Goal: Information Seeking & Learning: Learn about a topic

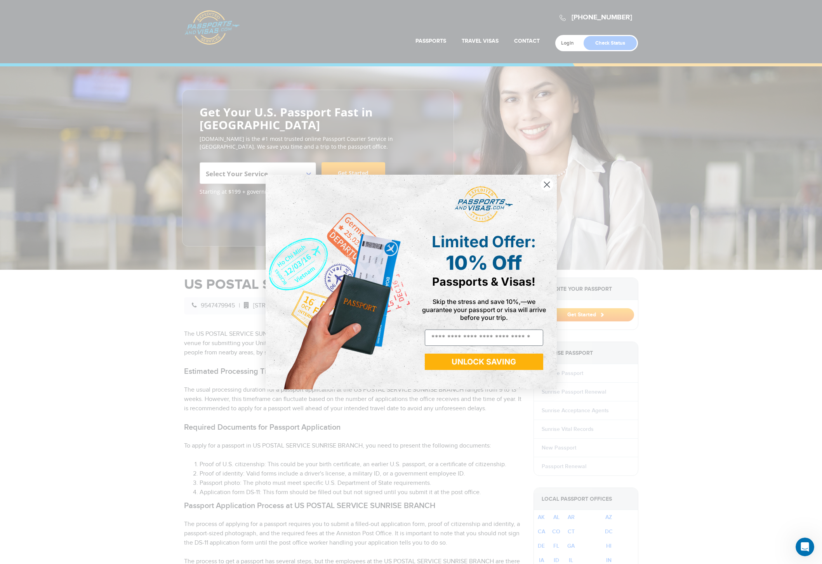
click at [546, 182] on circle "Close dialog" at bounding box center [546, 184] width 13 height 13
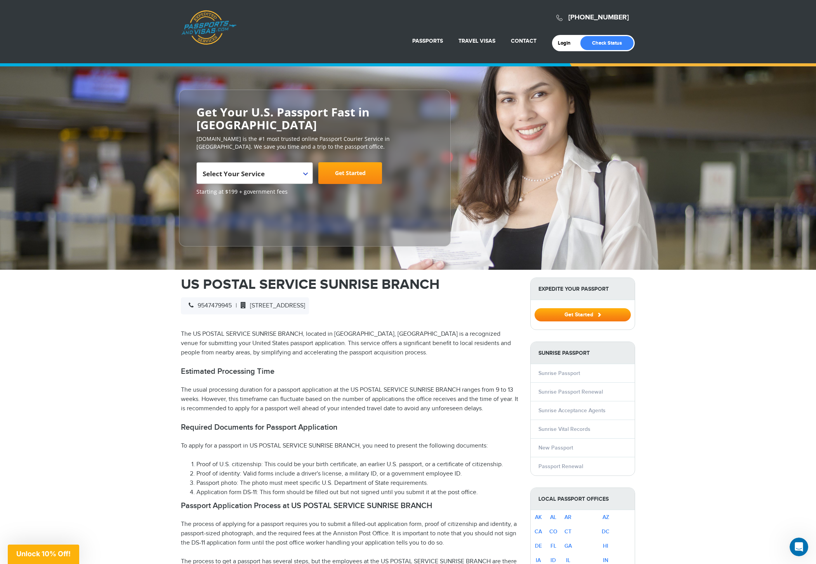
click at [815, 175] on div "**********" at bounding box center [408, 167] width 816 height 203
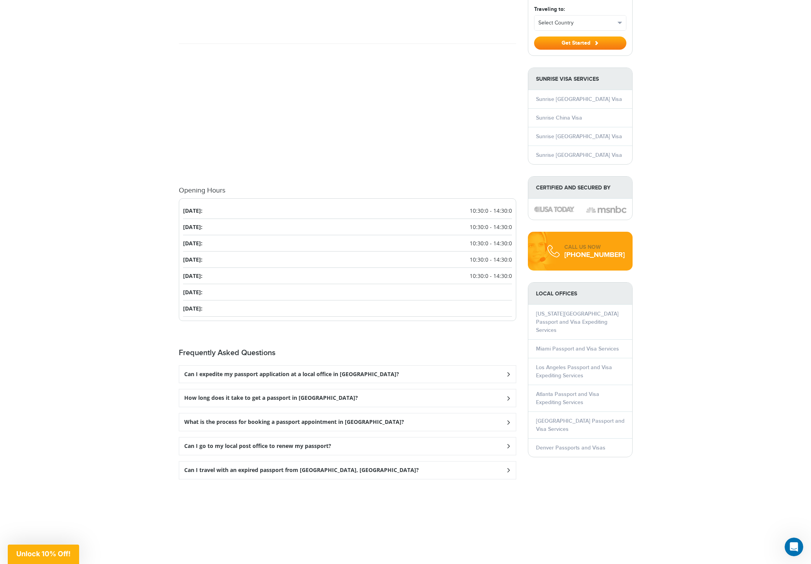
scroll to position [782, 0]
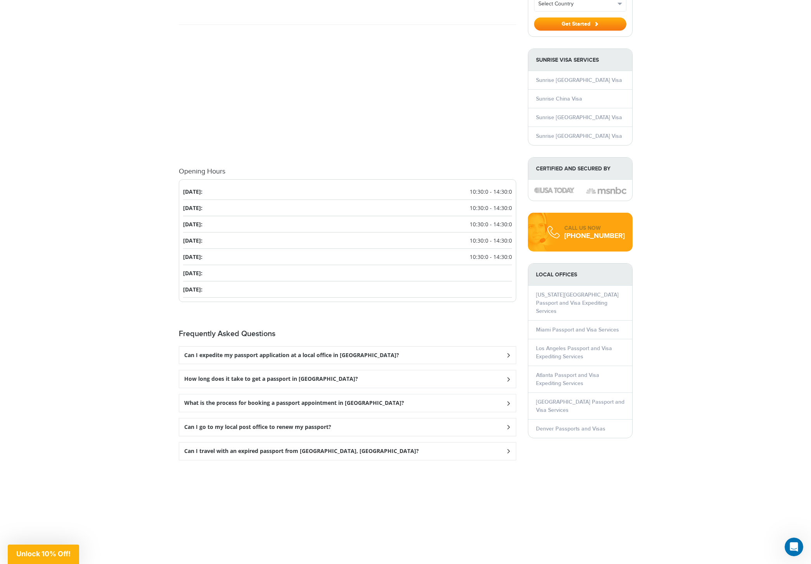
click at [478, 370] on div "How long does it take to get a passport in Sunrise?" at bounding box center [347, 378] width 337 height 17
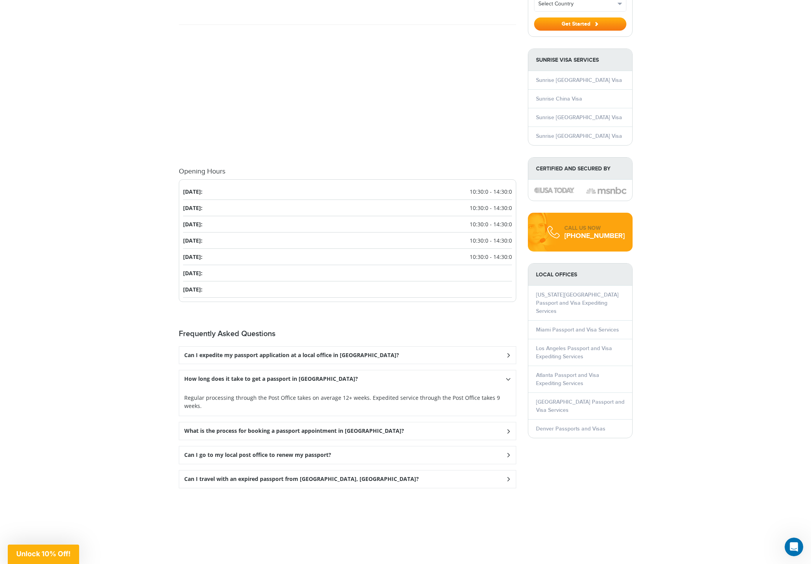
click at [507, 428] on icon at bounding box center [508, 430] width 8 height 5
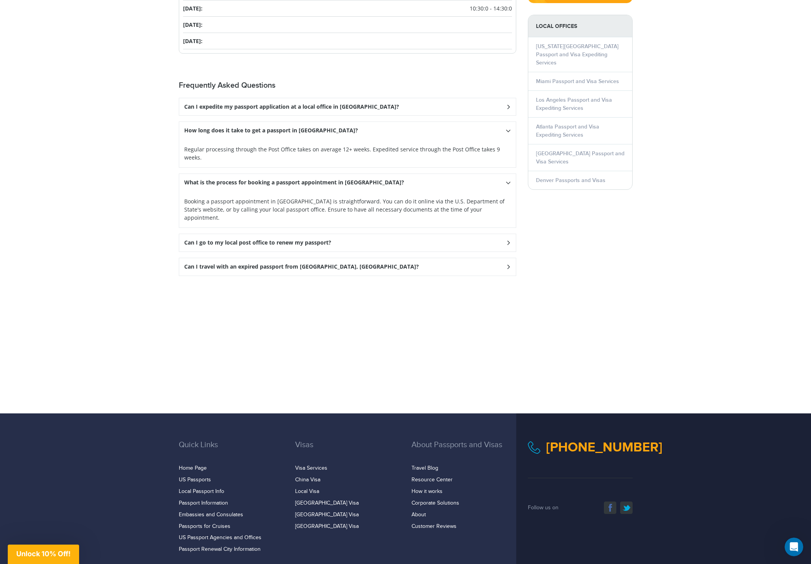
scroll to position [1035, 0]
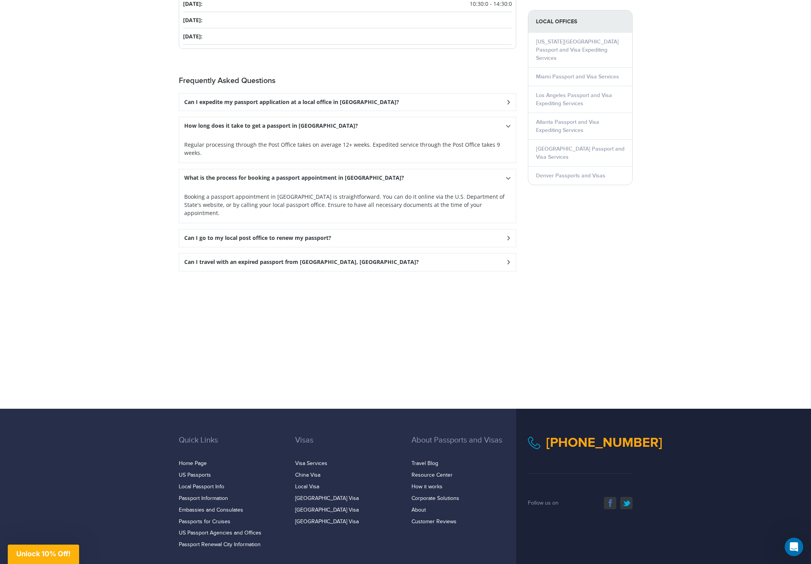
click at [511, 260] on icon at bounding box center [508, 262] width 8 height 5
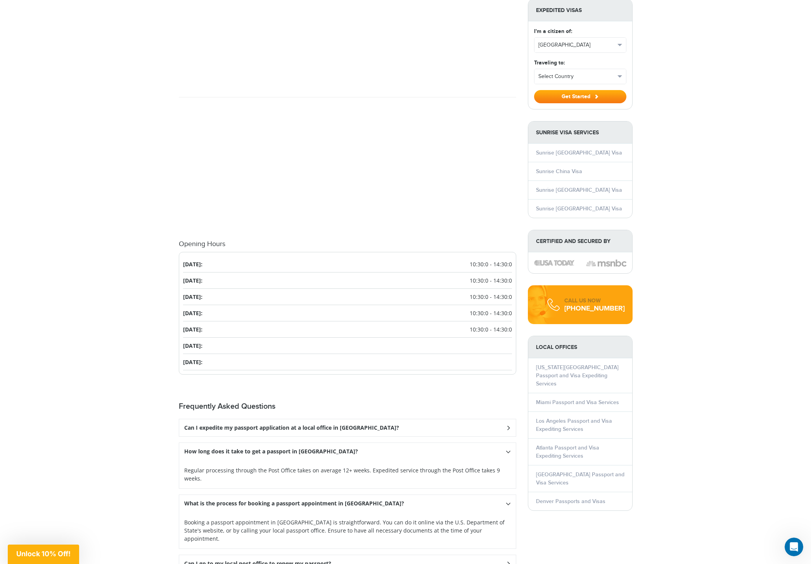
scroll to position [686, 0]
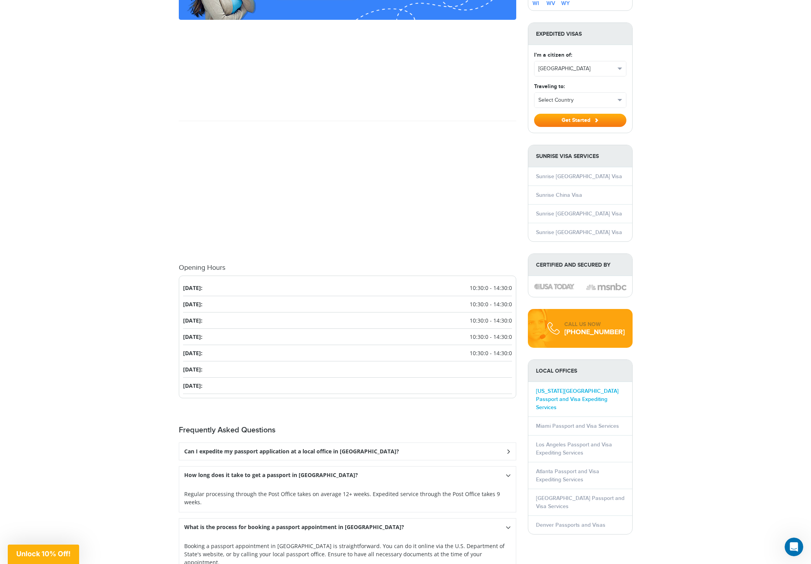
click at [562, 388] on link "[US_STATE][GEOGRAPHIC_DATA] Passport and Visa Expediting Services" at bounding box center [577, 399] width 83 height 23
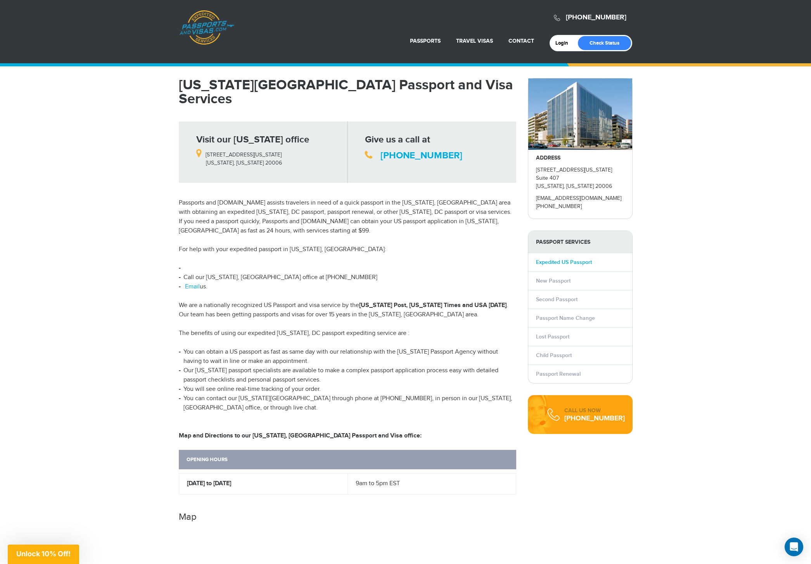
click at [589, 265] on link "Expedited US Passport" at bounding box center [564, 262] width 56 height 7
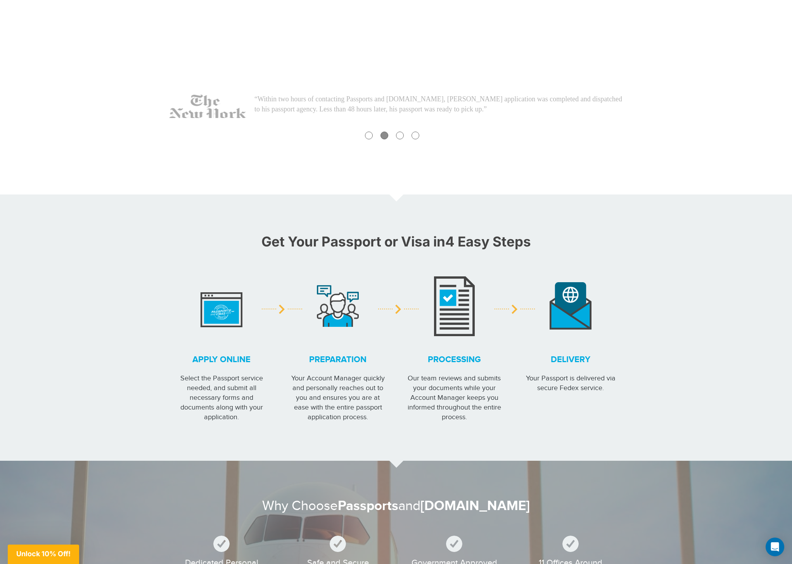
scroll to position [269, 0]
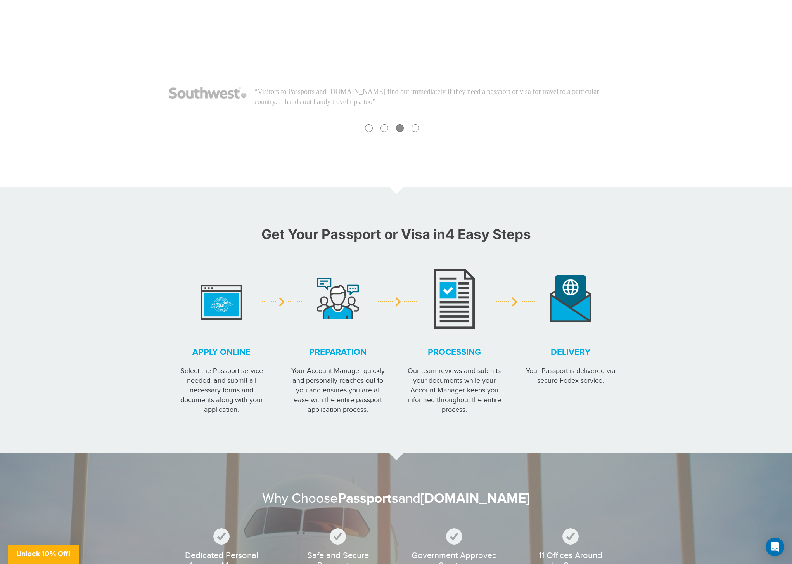
click at [232, 311] on img at bounding box center [222, 298] width 42 height 43
click at [214, 355] on strong "Apply online" at bounding box center [221, 352] width 97 height 12
click at [252, 289] on div at bounding box center [221, 298] width 105 height 74
click at [247, 361] on div "Apply online Select the Passport service needed, and submit all necessary forms…" at bounding box center [221, 380] width 97 height 68
